Goal: Transaction & Acquisition: Subscribe to service/newsletter

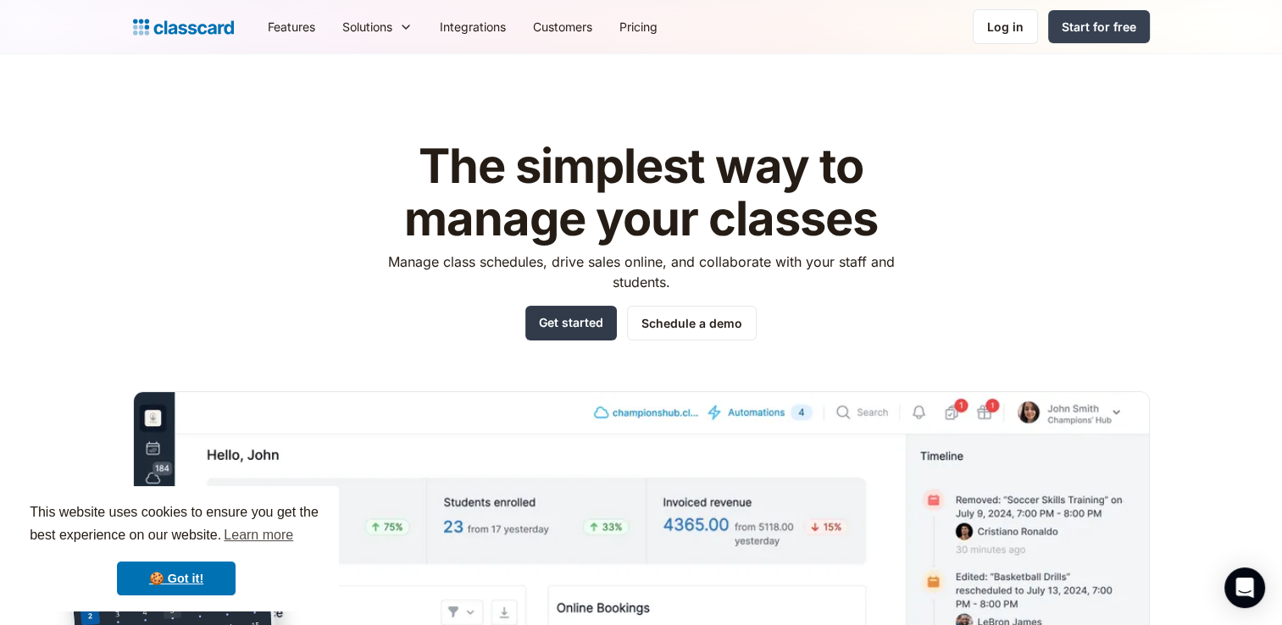
click at [559, 333] on link "Get started" at bounding box center [570, 323] width 91 height 35
click at [219, 19] on img "home" at bounding box center [183, 27] width 101 height 24
